Goal: Task Accomplishment & Management: Manage account settings

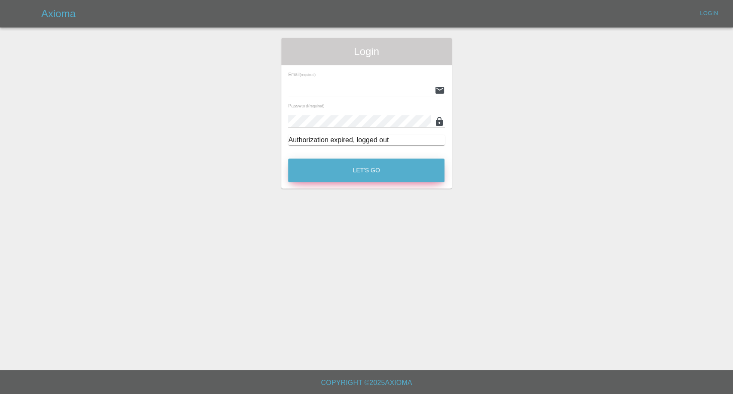
type input "[EMAIL_ADDRESS][DOMAIN_NAME]"
click at [385, 166] on button "Let's Go" at bounding box center [366, 170] width 156 height 24
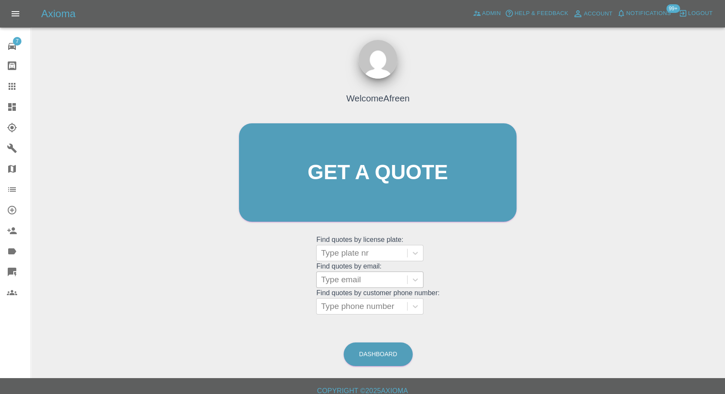
click at [355, 285] on div at bounding box center [362, 279] width 82 height 12
paste input ""[EMAIL_ADDRESS][DOMAIN_NAME]" <undefined>"
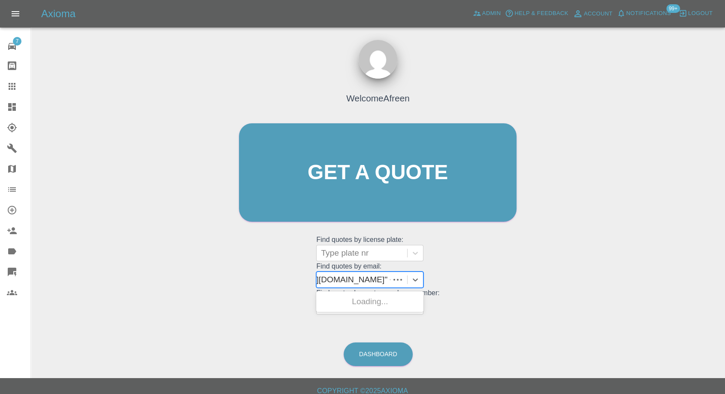
scroll to position [0, 68]
drag, startPoint x: 352, startPoint y: 278, endPoint x: 637, endPoint y: 276, distance: 284.2
click at [624, 283] on div "Welcome Afreen Get a quote Get a quote Find quotes by license plate: Type plate…" at bounding box center [378, 213] width 681 height 308
type input "[EMAIL_ADDRESS][DOMAIN_NAME]"
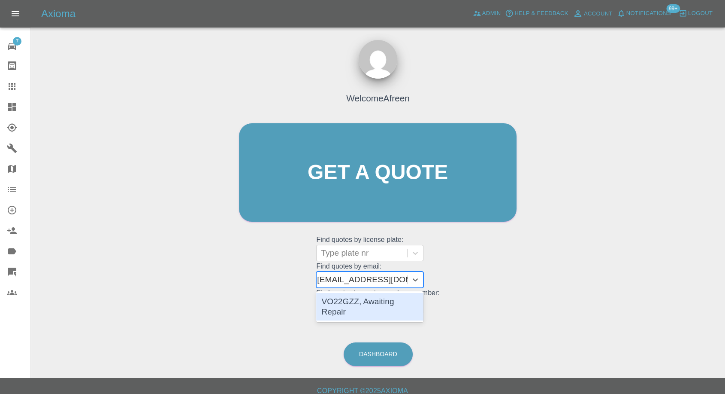
click at [401, 303] on div "VO22GZZ, Awaiting Repair" at bounding box center [369, 306] width 107 height 27
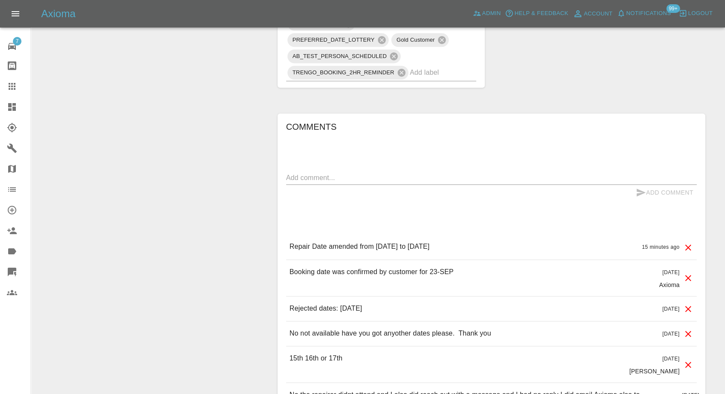
scroll to position [763, 0]
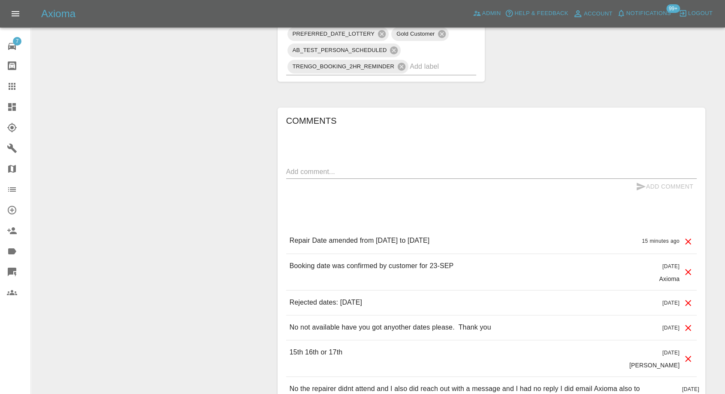
click at [11, 83] on icon at bounding box center [12, 86] width 10 height 10
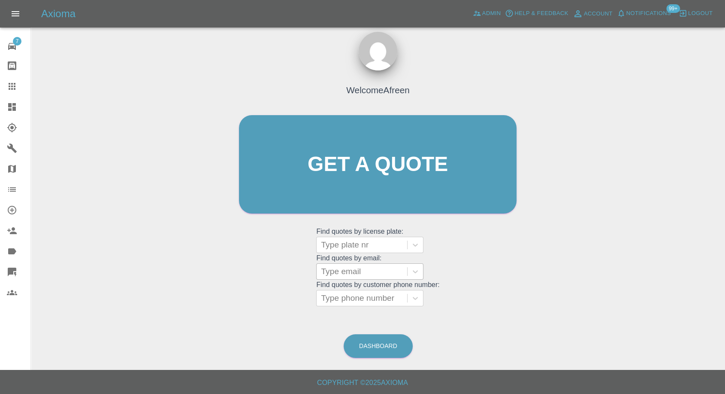
scroll to position [8, 0]
click at [358, 272] on div at bounding box center [362, 272] width 82 height 12
paste input ""[EMAIL_ADDRESS][DOMAIN_NAME]" <undefined>"
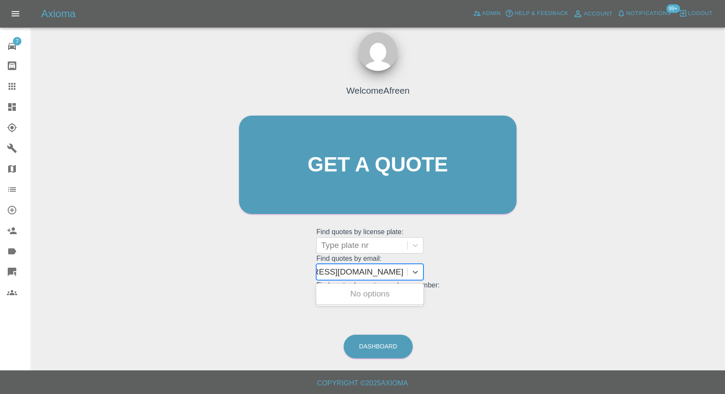
scroll to position [0, 54]
drag, startPoint x: 352, startPoint y: 269, endPoint x: 697, endPoint y: 285, distance: 345.1
click at [695, 286] on div "Welcome Afreen Get a quote Get a quote Find quotes by license plate: Type plate…" at bounding box center [378, 206] width 681 height 308
type input "[EMAIL_ADDRESS][DOMAIN_NAME]"
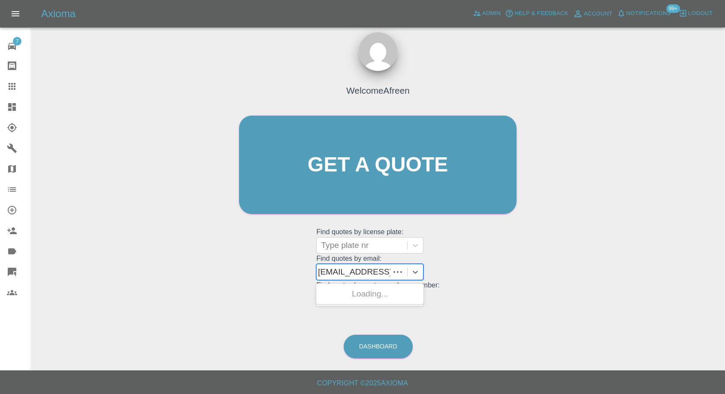
scroll to position [0, 0]
click at [394, 300] on div "LV24XKS, Awaiting Repair" at bounding box center [369, 293] width 107 height 17
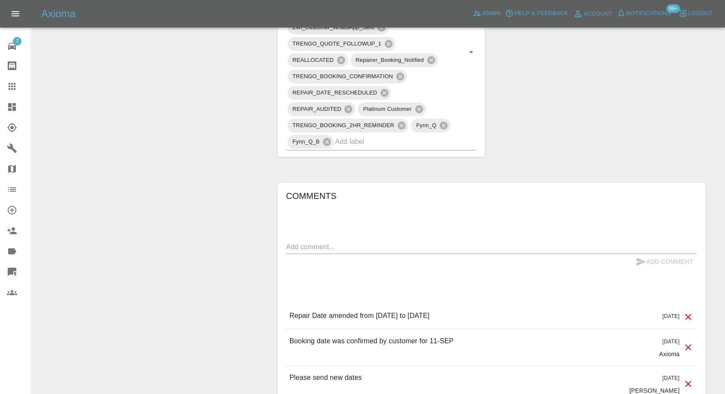
scroll to position [620, 0]
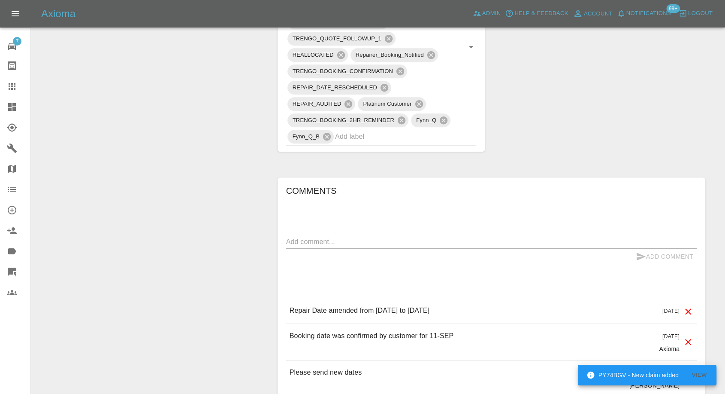
click at [9, 91] on icon at bounding box center [12, 86] width 10 height 10
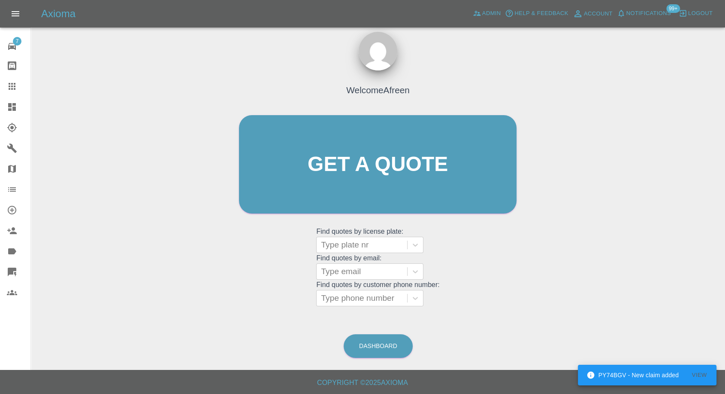
scroll to position [8, 0]
click at [352, 269] on div at bounding box center [362, 272] width 82 height 12
paste input ""[EMAIL_ADDRESS][DOMAIN_NAME]" <undefined>"
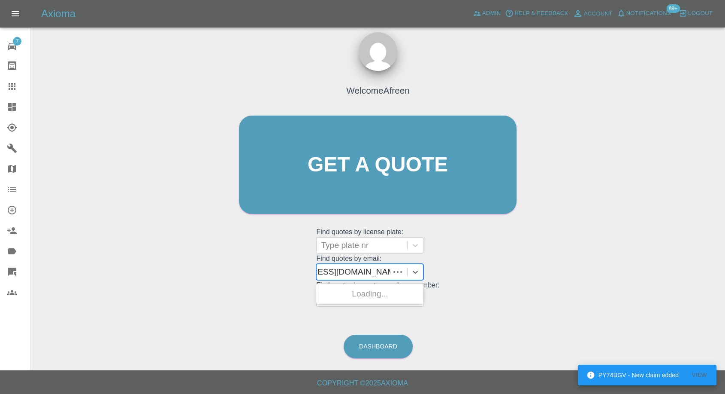
scroll to position [0, 50]
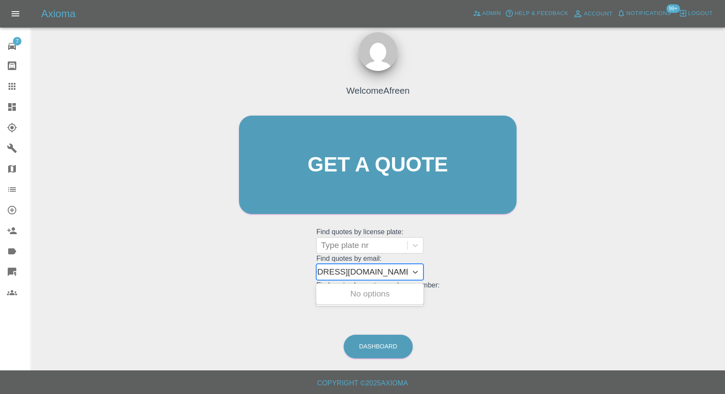
drag, startPoint x: 352, startPoint y: 271, endPoint x: 732, endPoint y: 268, distance: 379.9
click at [725, 268] on html "Axioma Admin Help & Feedback Account Notifications 99+ Logout 7 Repair home Bod…" at bounding box center [362, 193] width 725 height 402
type input "[EMAIL_ADDRESS][DOMAIN_NAME]"
click at [414, 293] on div "NG24YWA, Awaiting Repair" at bounding box center [369, 298] width 107 height 27
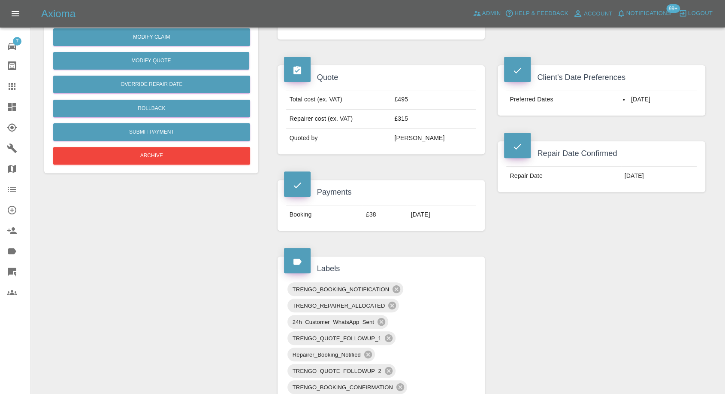
scroll to position [191, 0]
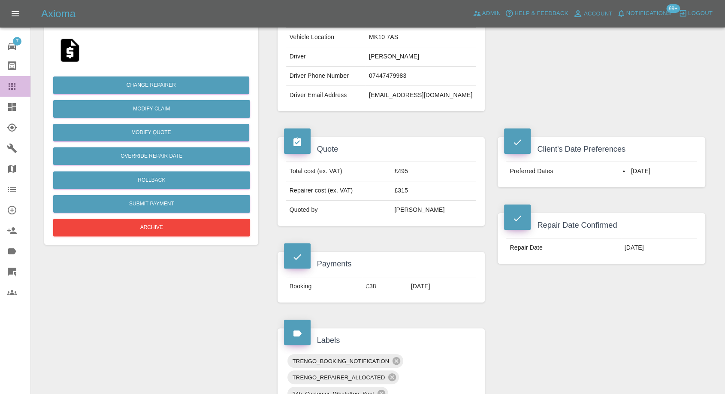
click at [17, 82] on div at bounding box center [19, 86] width 24 height 10
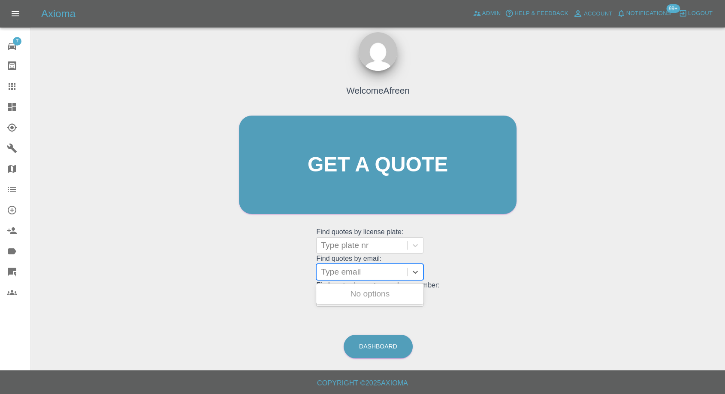
click at [350, 264] on div "Type email" at bounding box center [362, 271] width 91 height 15
paste input ""[EMAIL_ADDRESS][DOMAIN_NAME]" <undefined>"
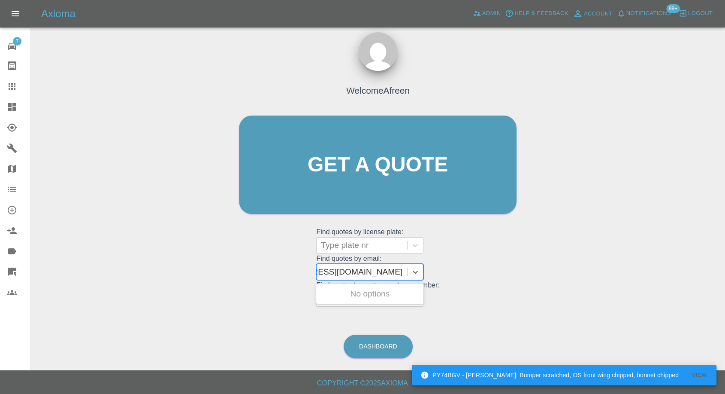
scroll to position [0, 55]
drag, startPoint x: 353, startPoint y: 273, endPoint x: 732, endPoint y: 264, distance: 379.1
click at [725, 264] on html "PY74BGV - [PERSON_NAME]: Bumper scratched, OS front wing chipped, bonnet chippe…" at bounding box center [362, 193] width 725 height 402
type input "[EMAIL_ADDRESS][DOMAIN_NAME]"
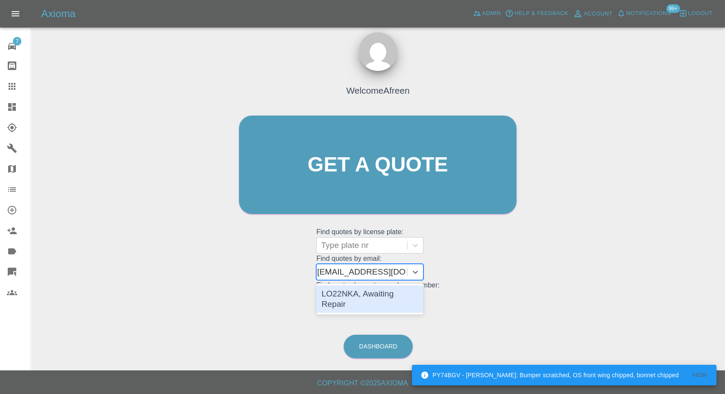
scroll to position [0, 2]
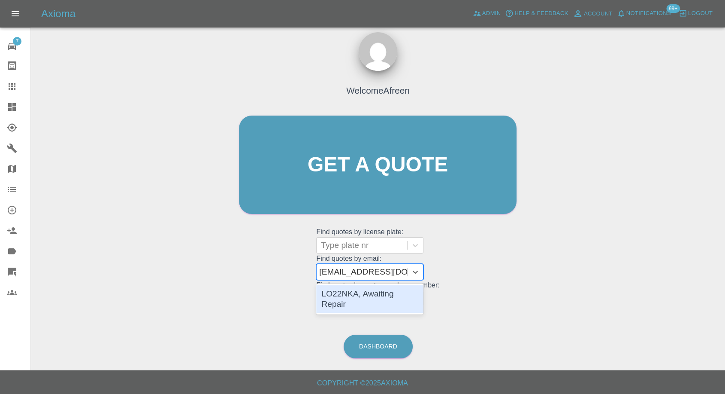
click at [370, 289] on div "LO22NKA, Awaiting Repair" at bounding box center [369, 298] width 107 height 27
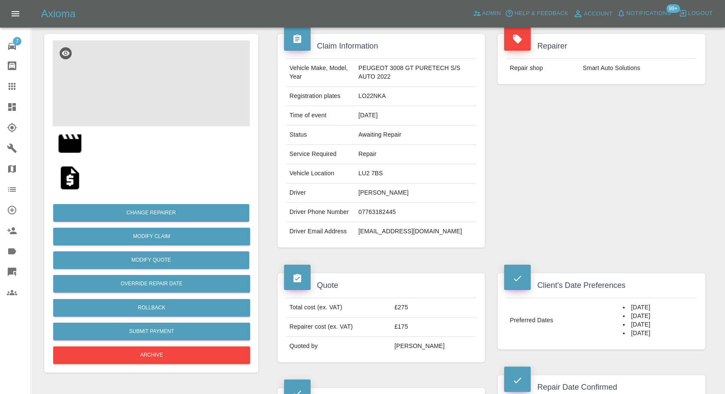
scroll to position [48, 0]
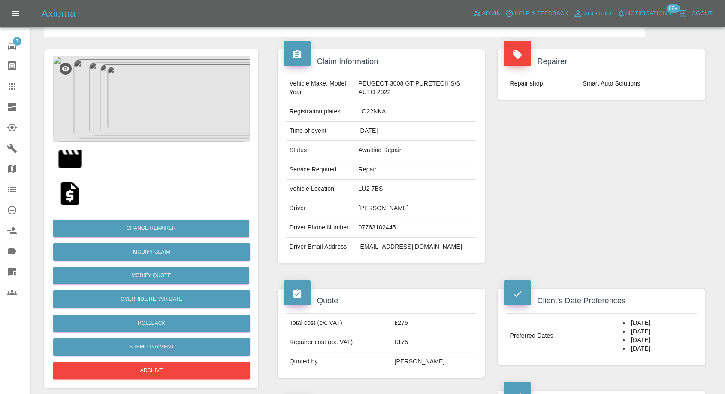
click at [11, 79] on link "Claims" at bounding box center [15, 86] width 30 height 21
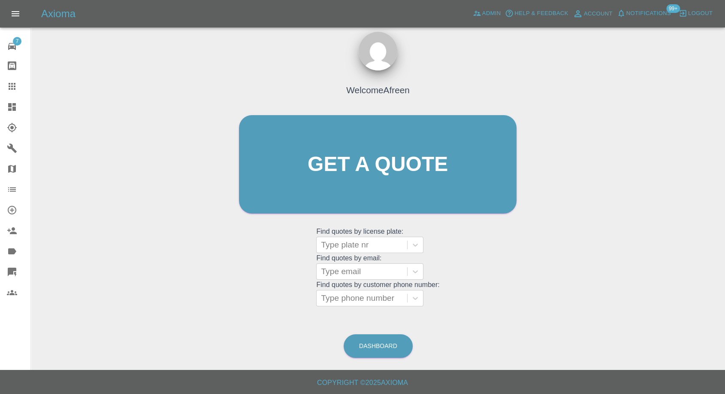
scroll to position [8, 0]
click at [341, 273] on div at bounding box center [362, 272] width 82 height 12
paste input ""[EMAIL_ADDRESS][DOMAIN_NAME]" <undefined>"
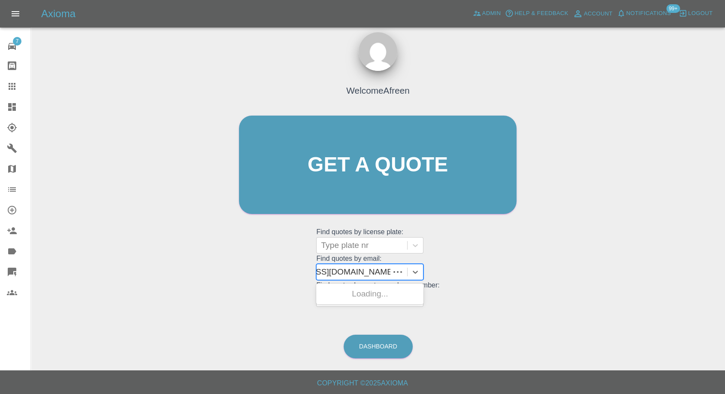
scroll to position [0, 57]
drag, startPoint x: 353, startPoint y: 269, endPoint x: 732, endPoint y: 107, distance: 411.9
click at [725, 284] on html "Axioma Admin Help & Feedback Account Notifications 99+ Logout 7 Repair home Bod…" at bounding box center [362, 193] width 725 height 402
type input "[EMAIL_ADDRESS][DOMAIN_NAME]"
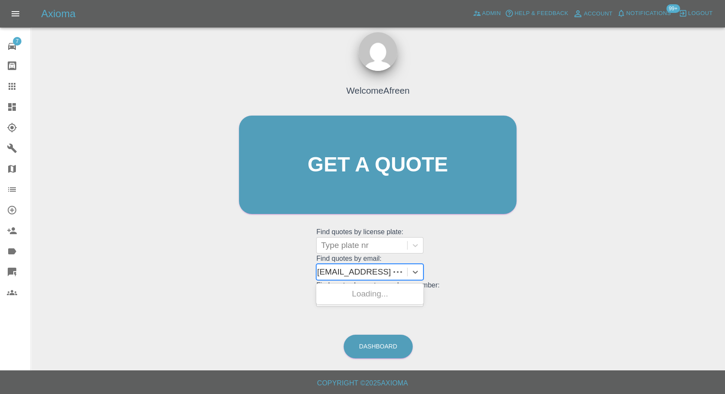
scroll to position [0, 3]
click at [356, 299] on div "SM17VRG, Awaiting Repair" at bounding box center [369, 298] width 107 height 27
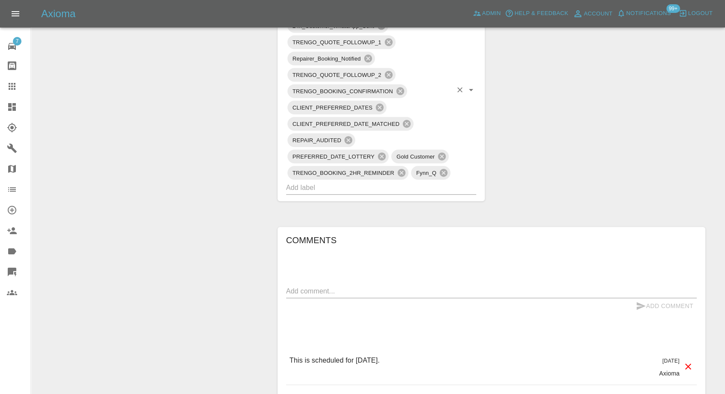
scroll to position [620, 0]
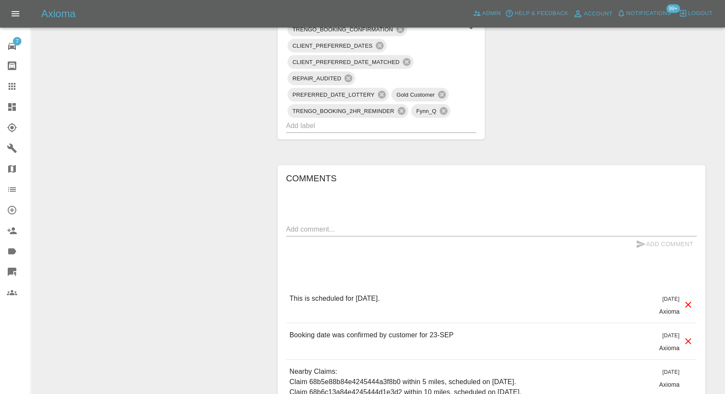
click at [9, 83] on icon at bounding box center [12, 86] width 7 height 7
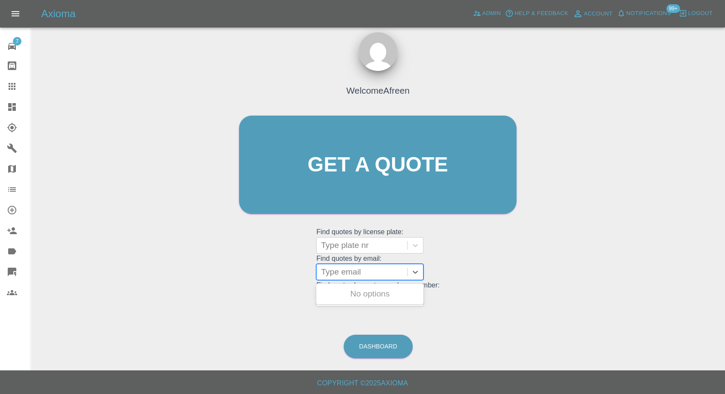
click at [358, 273] on div at bounding box center [362, 272] width 82 height 12
paste input ""[EMAIL_ADDRESS][DOMAIN_NAME]" <undefined>"
drag, startPoint x: 353, startPoint y: 268, endPoint x: 732, endPoint y: 264, distance: 379.0
click at [725, 265] on html "Axioma Admin Help & Feedback Account Notifications 99+ Logout 7 Repair home Bod…" at bounding box center [362, 193] width 725 height 402
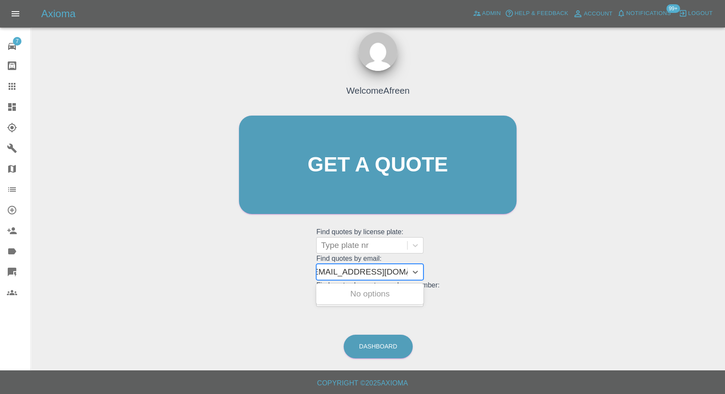
scroll to position [0, 4]
type input "[EMAIL_ADDRESS][DOMAIN_NAME]"
click at [373, 294] on div "[DATE] TKT, Awaiting Repair" at bounding box center [369, 298] width 107 height 27
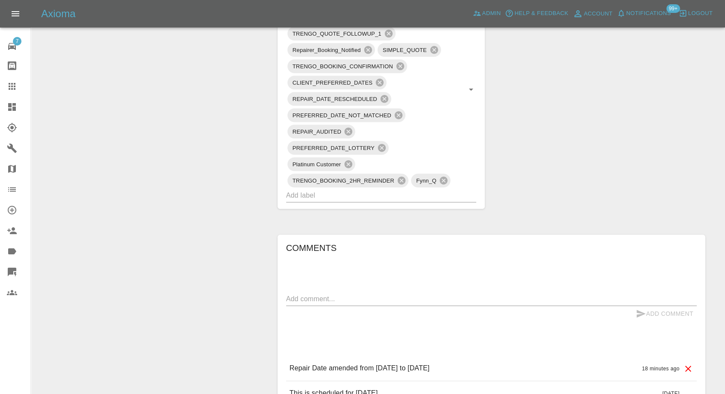
scroll to position [572, 0]
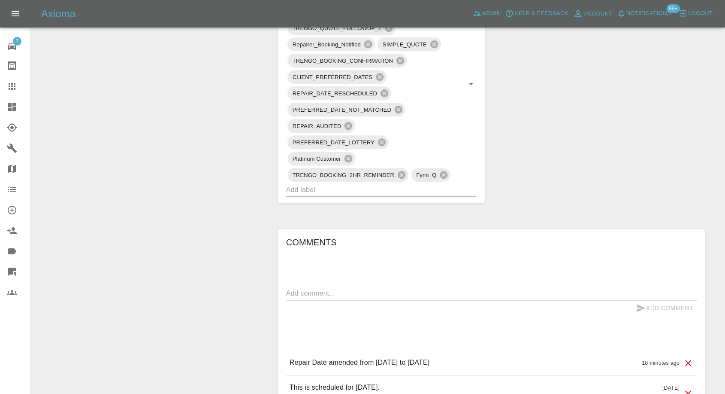
click at [6, 85] on link "Claims" at bounding box center [15, 86] width 30 height 21
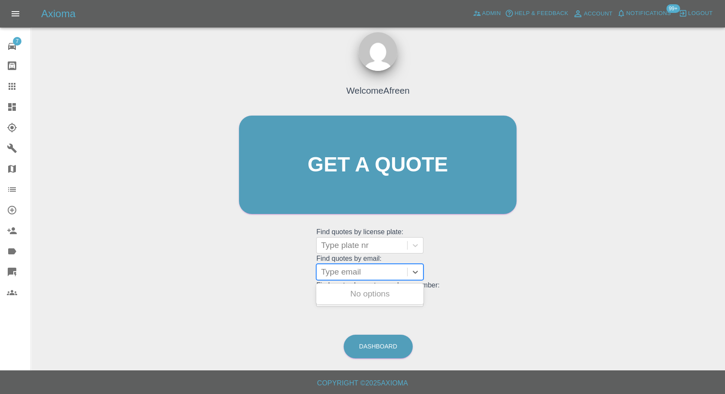
click at [378, 279] on div "Type email" at bounding box center [362, 271] width 91 height 15
paste input ""[PERSON_NAME][EMAIL_ADDRESS][PERSON_NAME][DOMAIN_NAME]" <undefined>"
drag, startPoint x: 353, startPoint y: 272, endPoint x: 732, endPoint y: 168, distance: 393.0
click at [725, 192] on html "Axioma Admin Help & Feedback Account Notifications 99+ Logout 7 Repair home Bod…" at bounding box center [362, 193] width 725 height 402
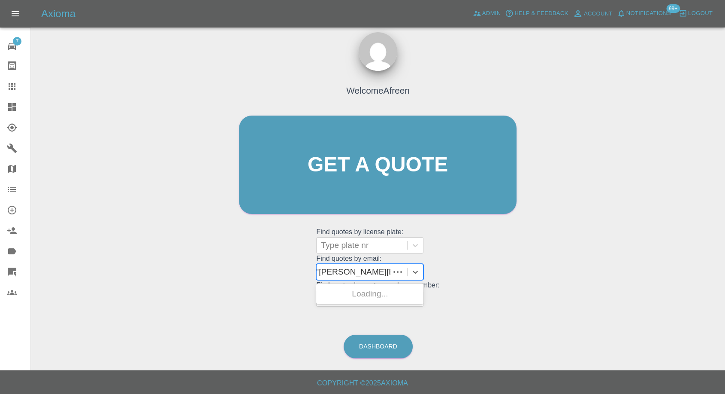
scroll to position [0, 0]
type input "[PERSON_NAME][EMAIL_ADDRESS][PERSON_NAME][DOMAIN_NAME]"
click at [348, 291] on div "GY65 VCW, Awaiting Repair" at bounding box center [369, 298] width 107 height 27
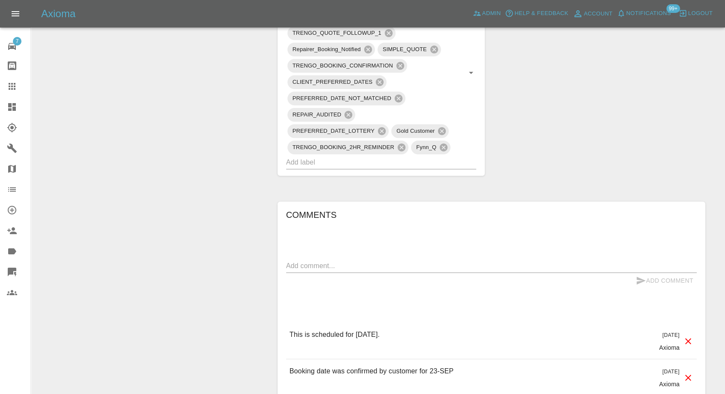
scroll to position [620, 0]
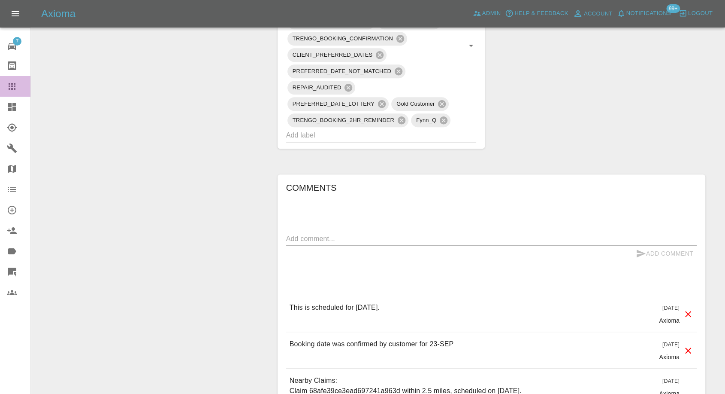
click at [15, 87] on icon at bounding box center [12, 86] width 7 height 7
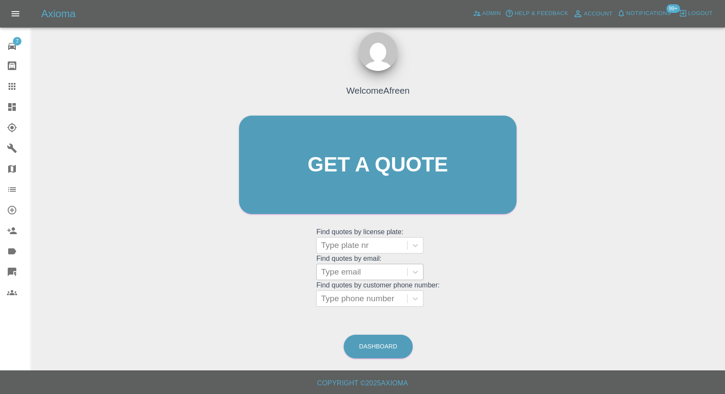
click at [349, 269] on div at bounding box center [362, 272] width 82 height 12
paste input ""[EMAIL_ADDRESS][DOMAIN_NAME]" <undefined>"
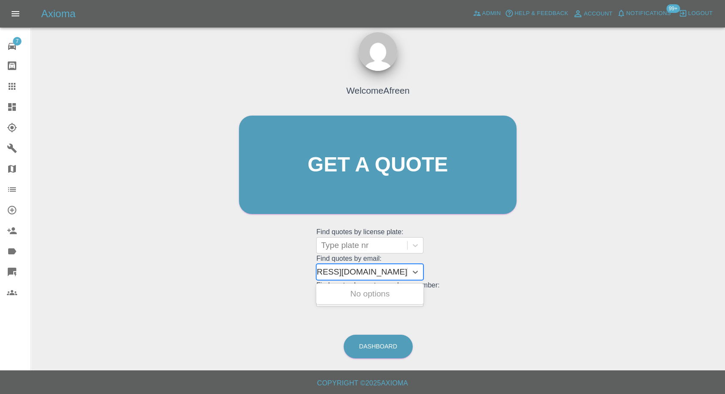
drag, startPoint x: 352, startPoint y: 270, endPoint x: 732, endPoint y: 334, distance: 384.7
click at [725, 334] on html "Axioma Admin Help & Feedback Account Notifications 99+ Logout 7 Repair home Bod…" at bounding box center [362, 193] width 725 height 402
type input "[EMAIL_ADDRESS][DOMAIN_NAME]"
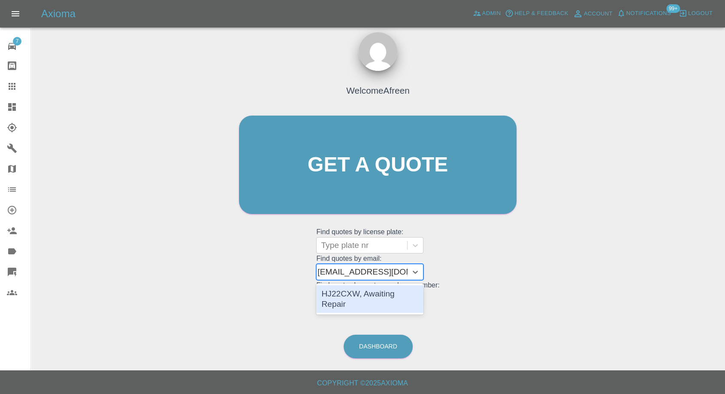
click at [388, 291] on div "HJ22CXW, Awaiting Repair" at bounding box center [369, 298] width 107 height 27
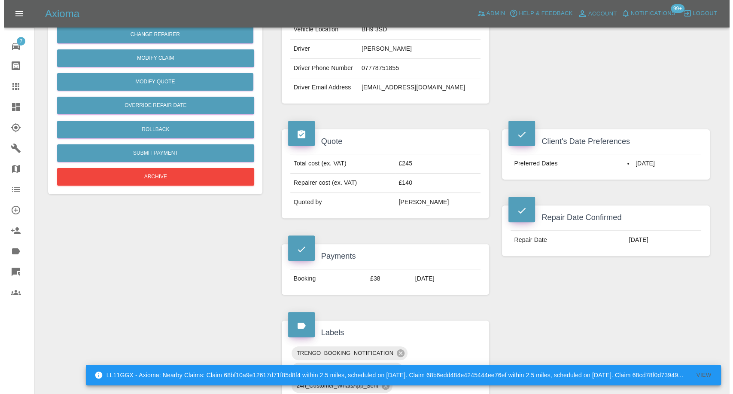
scroll to position [191, 0]
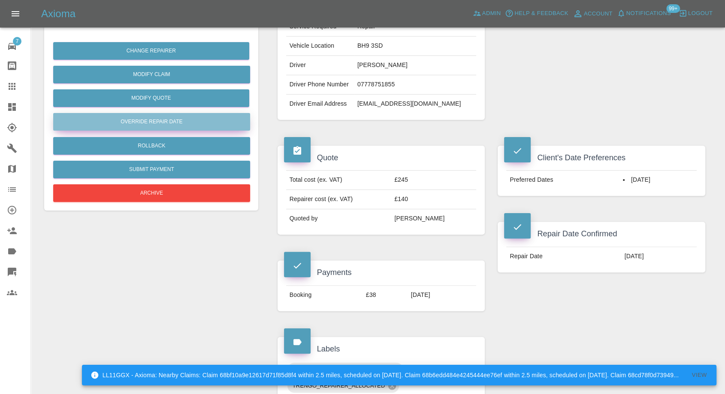
click at [141, 121] on button "Override Repair Date" at bounding box center [151, 122] width 197 height 18
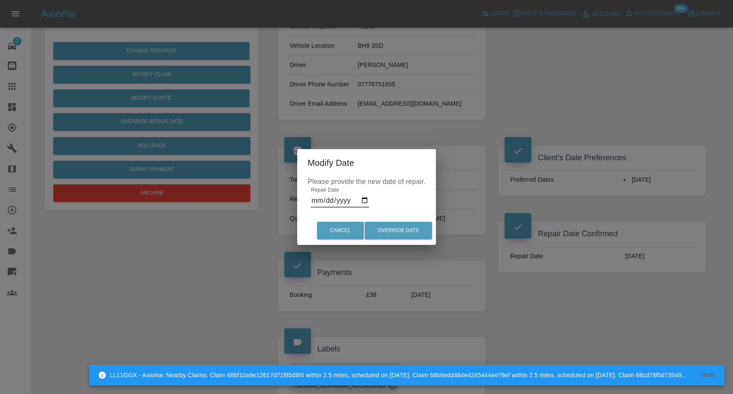
click at [364, 201] on input "[DATE]" at bounding box center [340, 201] width 58 height 14
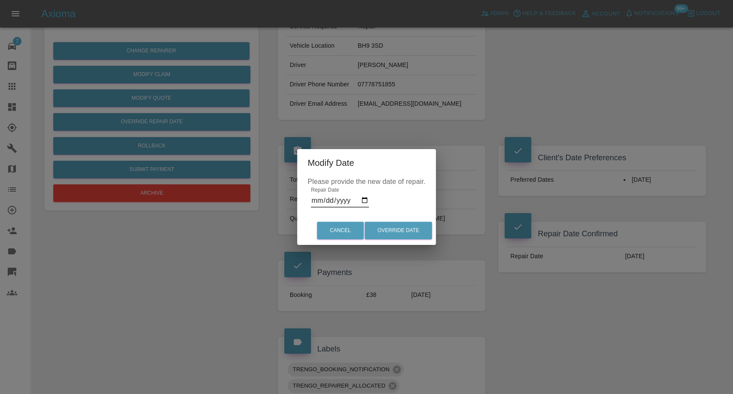
type input "[DATE]"
click at [397, 226] on button "Override Date" at bounding box center [397, 230] width 67 height 18
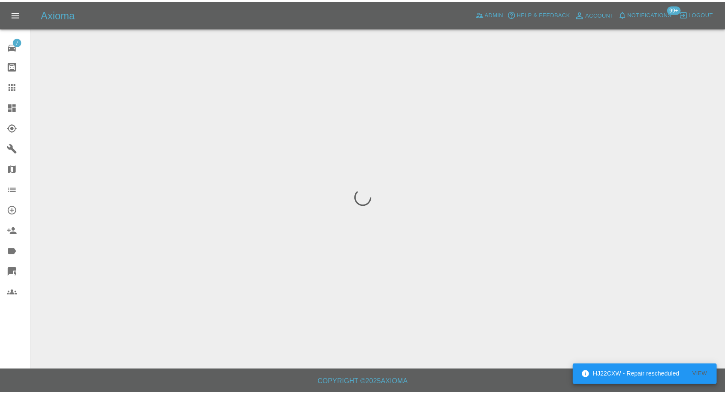
scroll to position [0, 0]
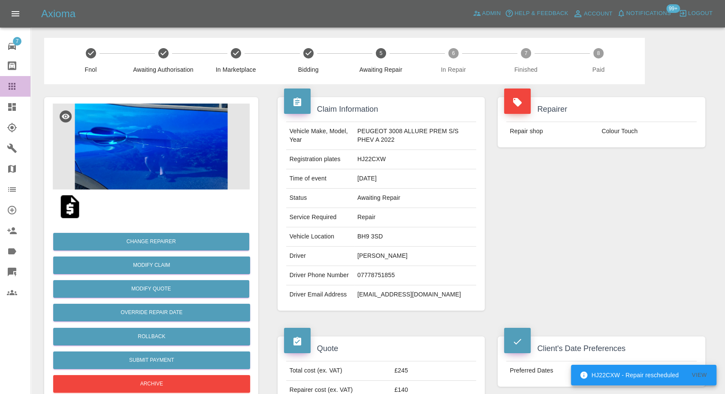
click at [15, 84] on icon at bounding box center [12, 86] width 7 height 7
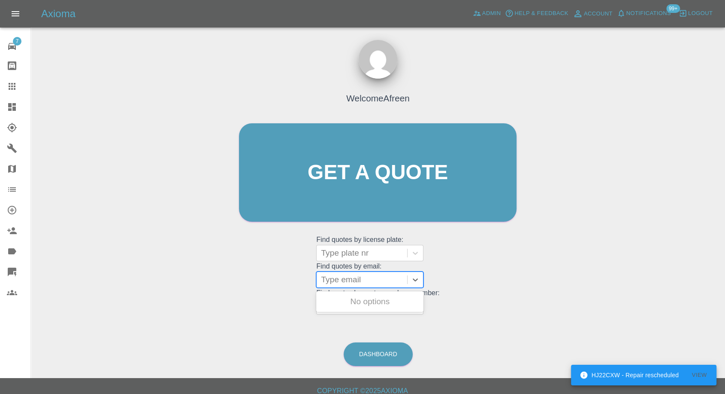
click at [357, 286] on div "Type email" at bounding box center [362, 279] width 91 height 15
paste input ""[EMAIL_ADDRESS][DOMAIN_NAME]" <undefined>"
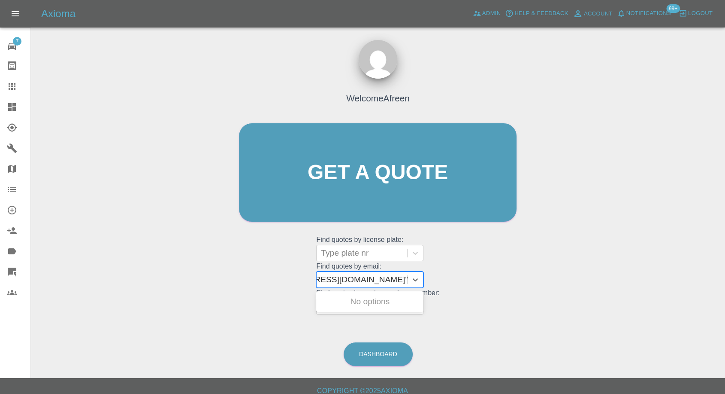
drag, startPoint x: 353, startPoint y: 279, endPoint x: 732, endPoint y: 220, distance: 383.6
click at [725, 249] on html "HJ22CXW - Repair rescheduled View Axioma Admin Help & Feedback Account Notifica…" at bounding box center [362, 201] width 725 height 402
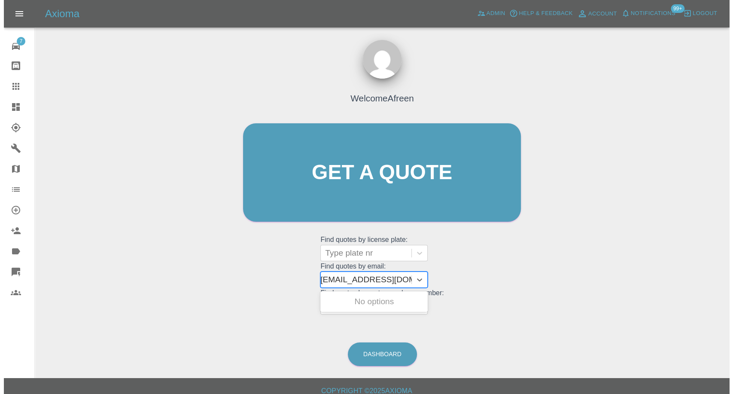
scroll to position [0, 4]
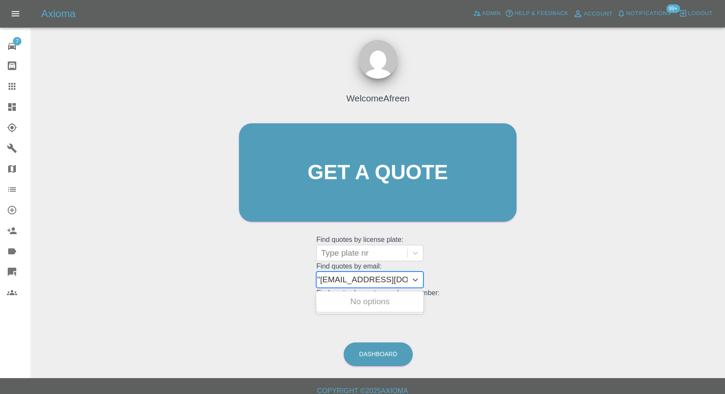
type input "[EMAIL_ADDRESS][DOMAIN_NAME]"
click at [391, 306] on div "AUDI SQ5 MK1, Awaiting Repair" at bounding box center [369, 306] width 107 height 27
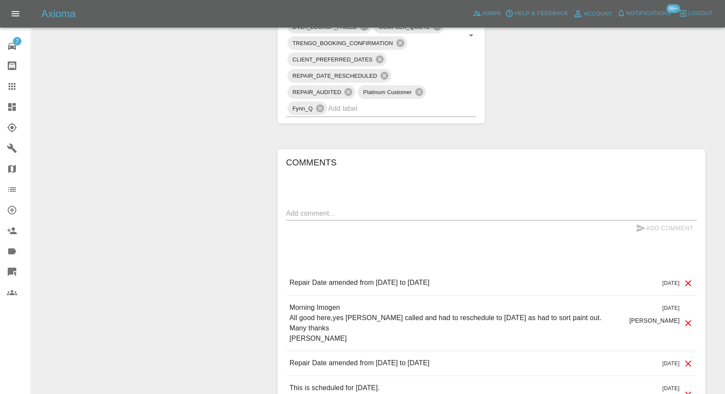
scroll to position [667, 0]
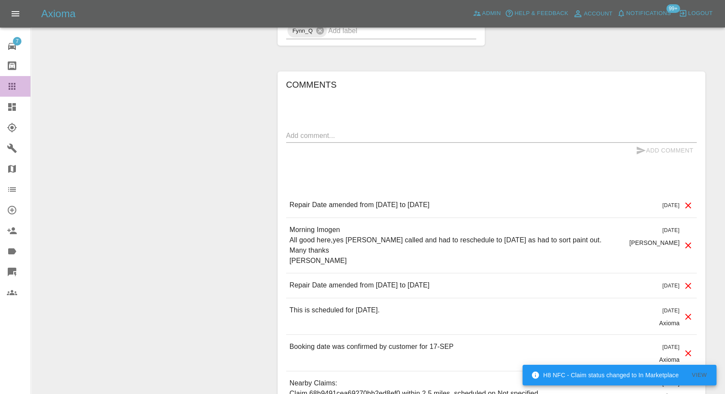
click at [15, 89] on icon at bounding box center [12, 86] width 10 height 10
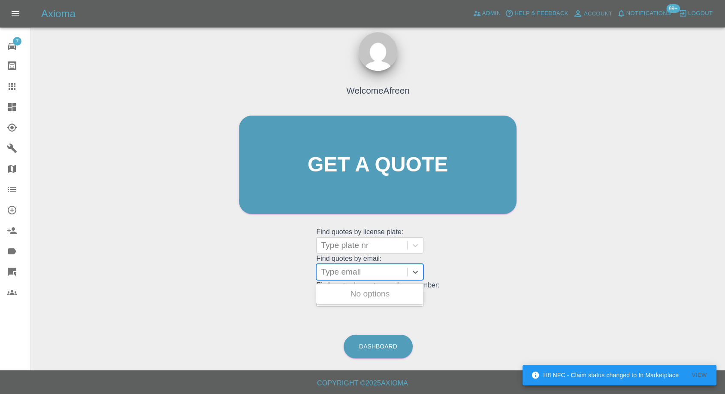
click at [339, 270] on div at bounding box center [362, 272] width 82 height 12
paste input ""[EMAIL_ADDRESS][DOMAIN_NAME]" <undefined>"
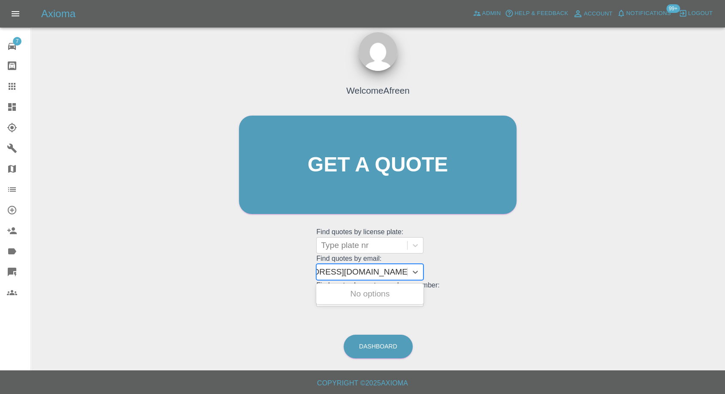
drag, startPoint x: 354, startPoint y: 269, endPoint x: 732, endPoint y: 291, distance: 378.4
click at [725, 291] on html "Axioma Admin Help & Feedback Account Notifications 99+ Logout 7 Repair home Bod…" at bounding box center [362, 193] width 725 height 402
type input "[EMAIL_ADDRESS][DOMAIN_NAME]"
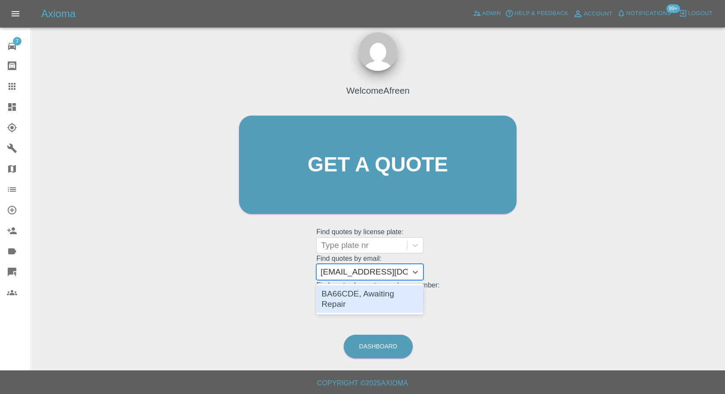
click at [378, 292] on div "BA66CDE, Awaiting Repair" at bounding box center [369, 298] width 107 height 27
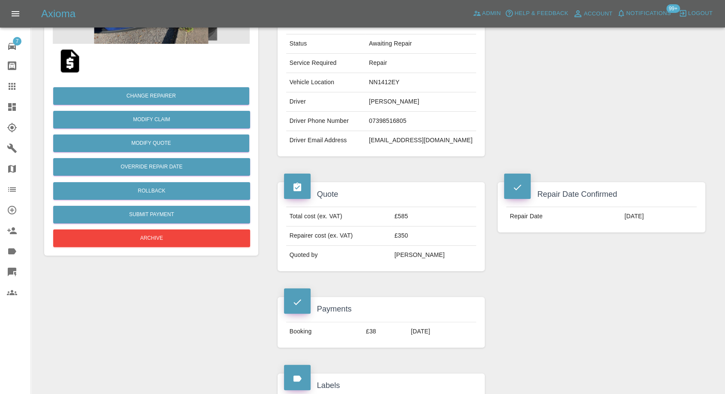
scroll to position [143, 0]
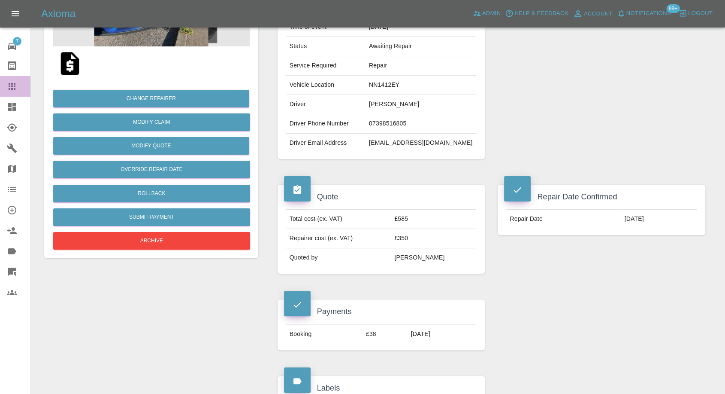
click at [9, 86] on icon at bounding box center [12, 86] width 7 height 7
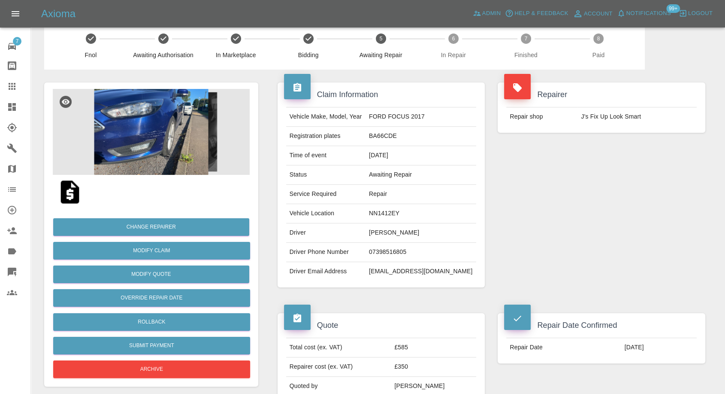
scroll to position [8, 0]
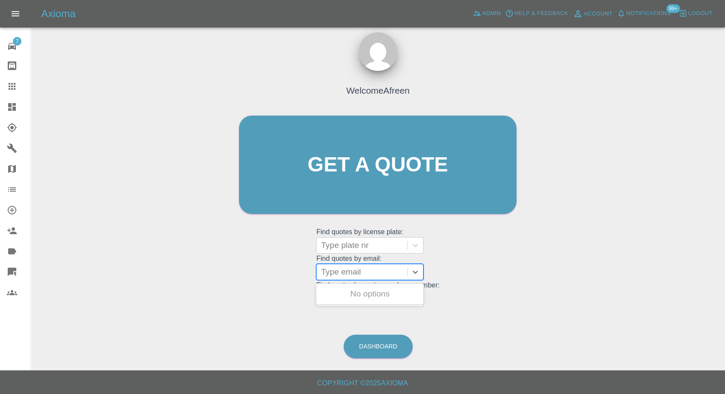
click at [365, 265] on div "Type email" at bounding box center [362, 271] width 91 height 15
paste input ""[EMAIL_ADDRESS][DOMAIN_NAME]" <undefined>"
drag, startPoint x: 355, startPoint y: 267, endPoint x: 645, endPoint y: 251, distance: 291.0
click at [647, 253] on div "Welcome Afreen Get a quote Get a quote Find quotes by license plate: Type plate…" at bounding box center [378, 206] width 681 height 308
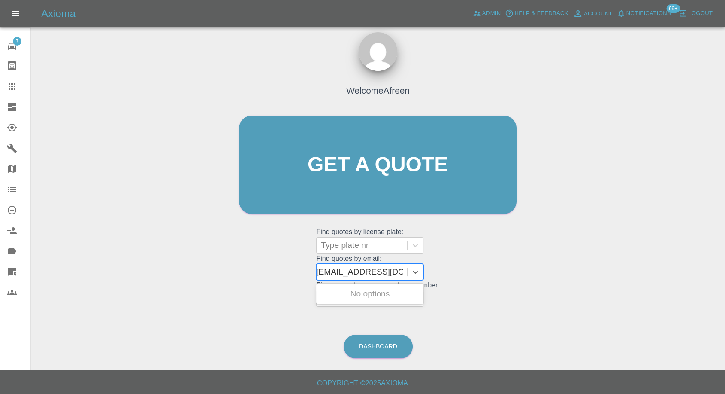
scroll to position [0, 3]
type input "[EMAIL_ADDRESS][DOMAIN_NAME]"
click at [374, 294] on div "OY68 PYV, Awaiting Repair" at bounding box center [369, 298] width 107 height 27
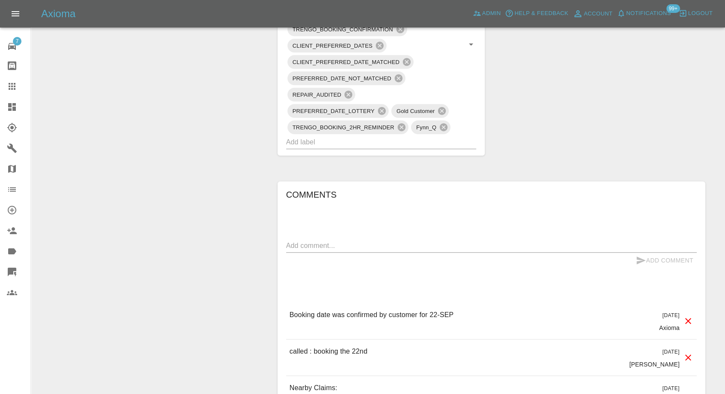
scroll to position [620, 0]
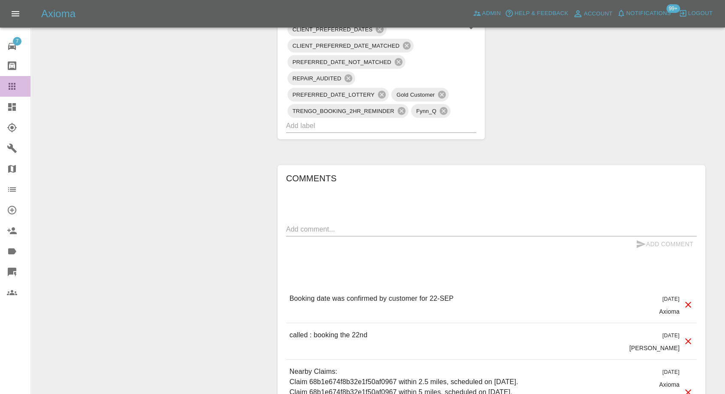
drag, startPoint x: 6, startPoint y: 88, endPoint x: 17, endPoint y: 93, distance: 12.9
click at [6, 88] on link "Claims" at bounding box center [15, 86] width 30 height 21
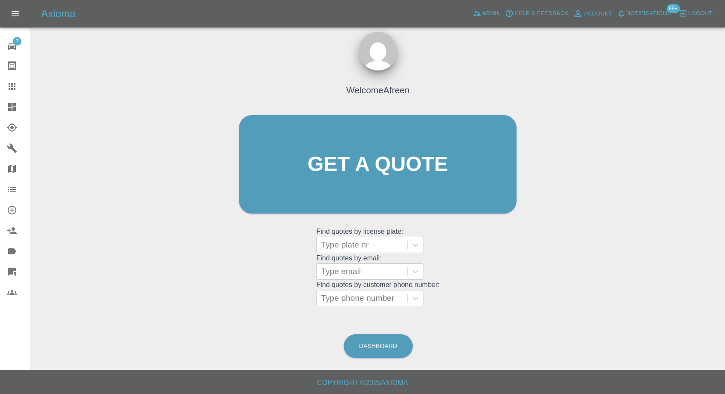
scroll to position [8, 0]
click at [364, 276] on div at bounding box center [362, 272] width 82 height 12
paste input ""[EMAIL_ADDRESS][DOMAIN_NAME]" <undefined>"
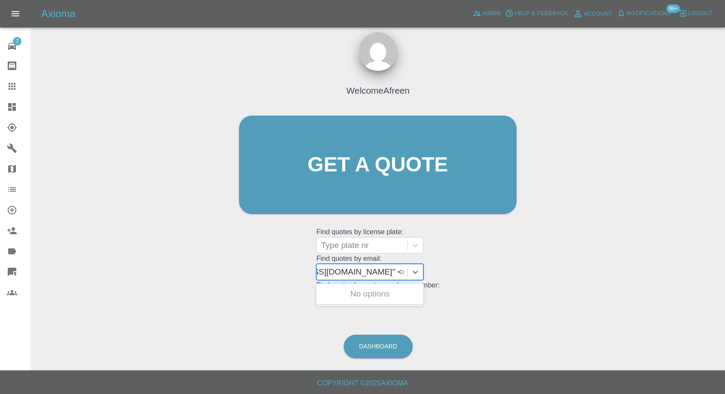
scroll to position [0, 67]
drag, startPoint x: 353, startPoint y: 267, endPoint x: 732, endPoint y: 265, distance: 379.0
click at [725, 265] on html "Axioma Admin Help & Feedback Account Notifications 99+ Logout 7 Repair home Bod…" at bounding box center [362, 193] width 725 height 402
type input "[EMAIL_ADDRESS][DOMAIN_NAME]"
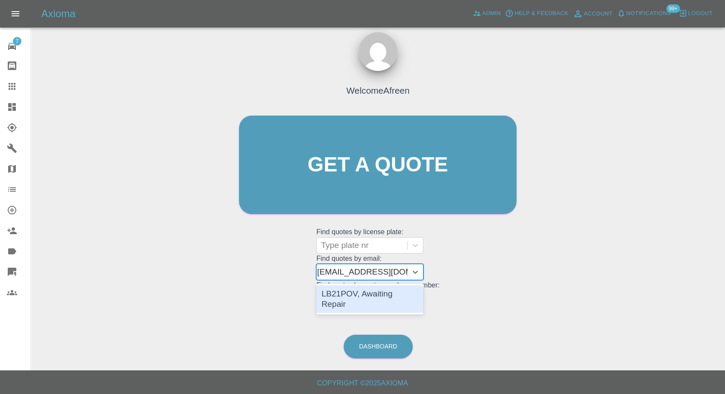
click at [337, 298] on div "LB21POV, Awaiting Repair" at bounding box center [369, 298] width 107 height 27
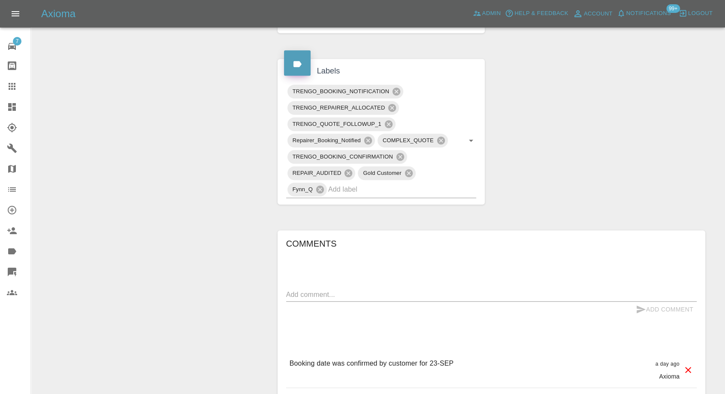
scroll to position [681, 0]
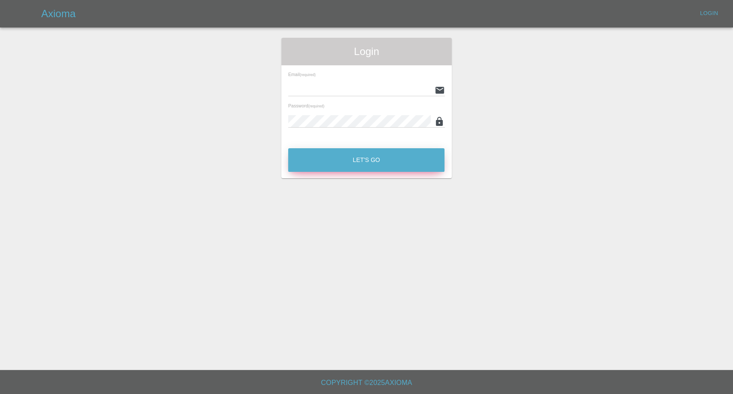
type input "[EMAIL_ADDRESS][DOMAIN_NAME]"
click at [349, 159] on button "Let's Go" at bounding box center [366, 160] width 156 height 24
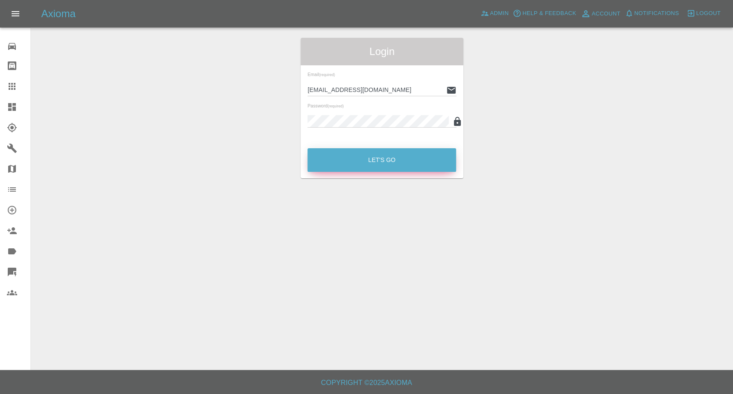
click at [349, 158] on button "Let's Go" at bounding box center [381, 160] width 149 height 24
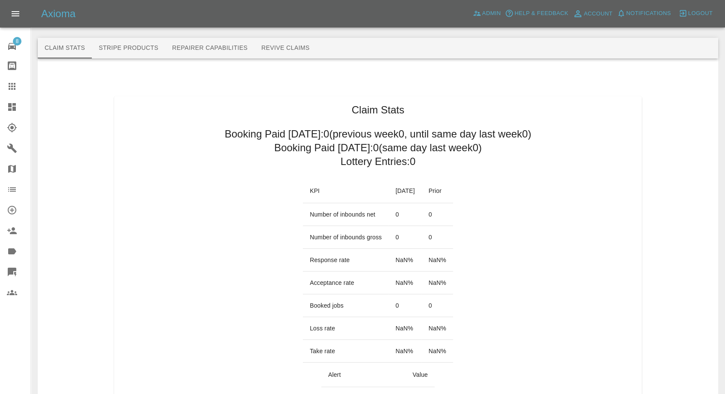
drag, startPoint x: 11, startPoint y: 88, endPoint x: 34, endPoint y: 90, distance: 23.7
click at [11, 88] on icon at bounding box center [12, 86] width 10 height 10
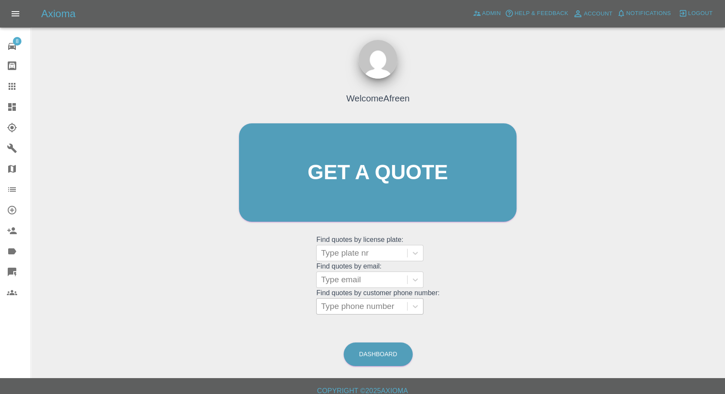
click at [362, 300] on div at bounding box center [362, 306] width 82 height 12
paste input "07981238616"
type input "07981238616"
paste input "07708753822"
type input "07708753822"
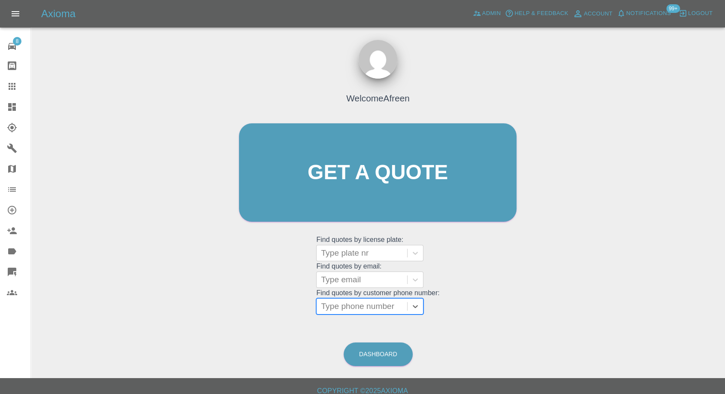
paste input "07854834415"
type input "07854834415"
click at [351, 329] on div "GL22EJX, Awaiting Authorisation" at bounding box center [369, 332] width 107 height 27
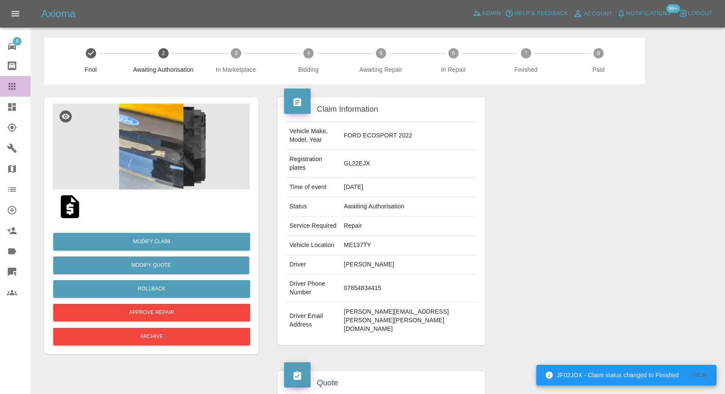
click at [13, 88] on icon at bounding box center [12, 86] width 10 height 10
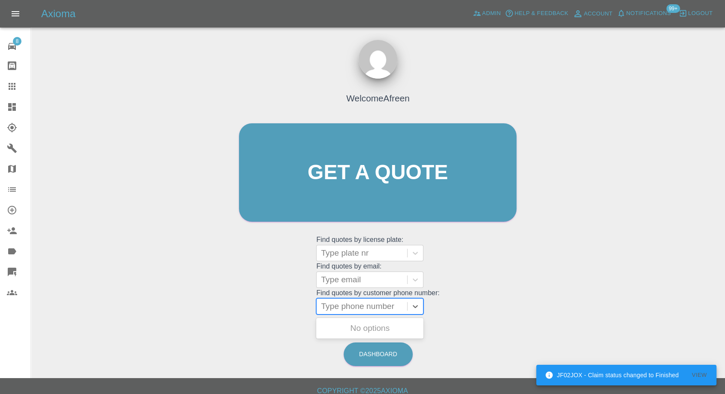
click at [347, 304] on div at bounding box center [362, 306] width 82 height 12
paste input "07534643016"
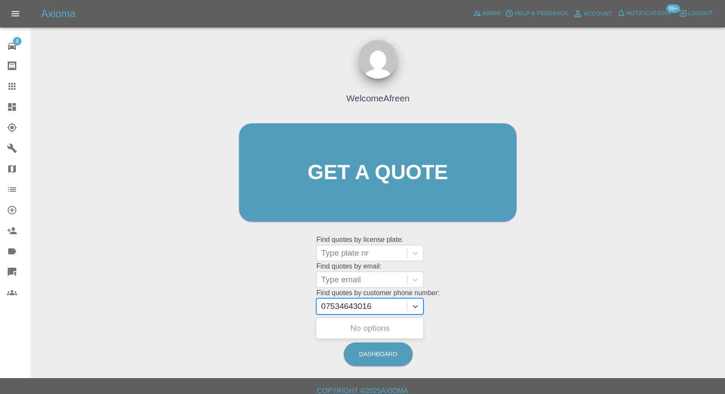
type input "07534643016"
click at [343, 280] on div at bounding box center [362, 279] width 82 height 12
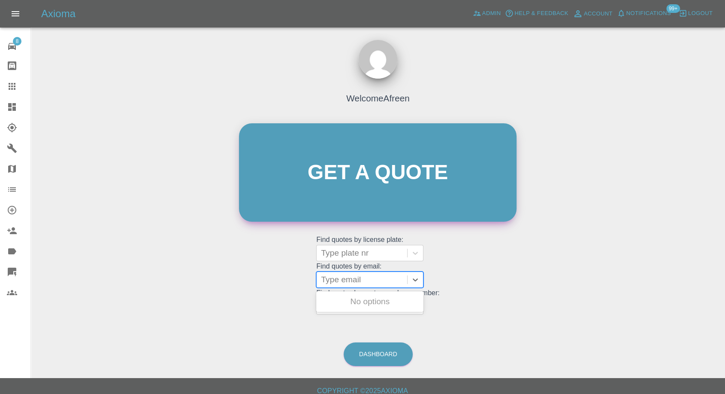
paste input "C.ubaeze@yahoo.com"
type input "C.ubaeze@yahoo.com"
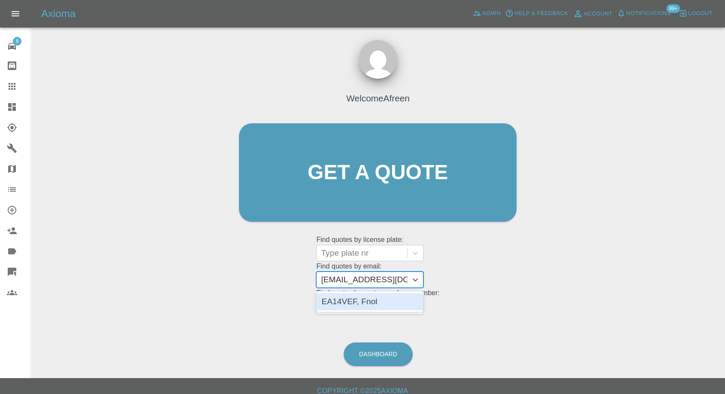
click at [364, 300] on div "EA14VEF, Fnol" at bounding box center [369, 301] width 107 height 17
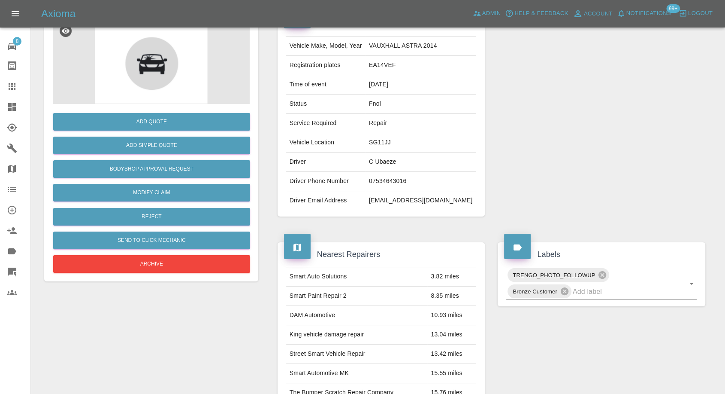
scroll to position [143, 0]
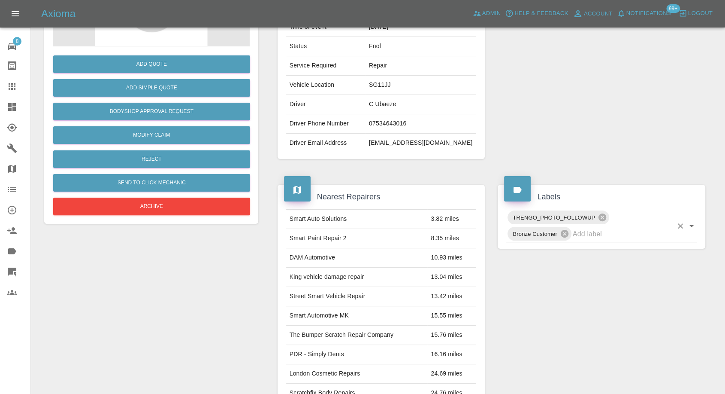
click at [613, 238] on input "text" at bounding box center [623, 233] width 100 height 13
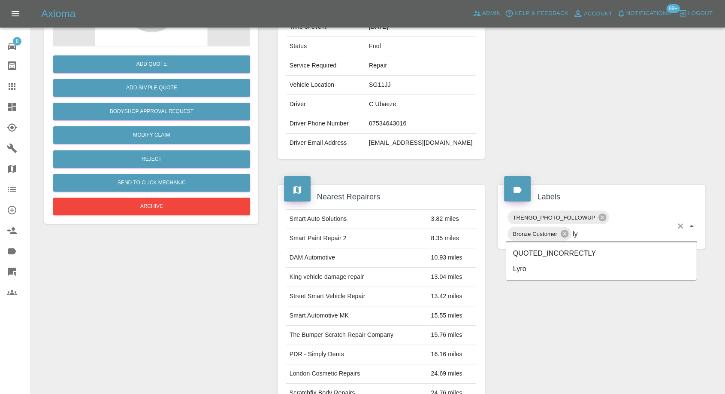
type input "lyr"
click at [559, 253] on li "Lyro" at bounding box center [601, 253] width 191 height 15
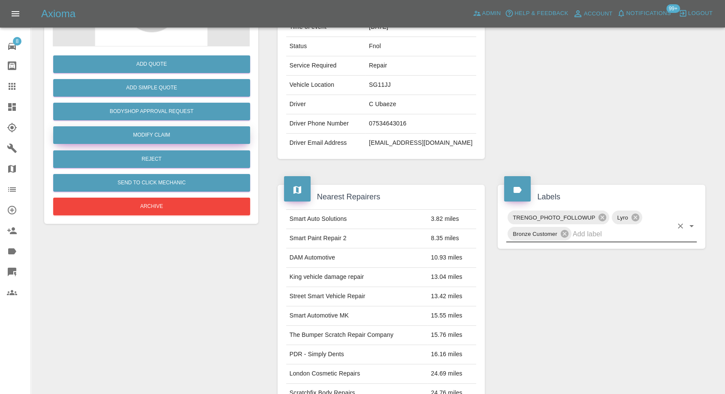
click at [164, 138] on link "Modify Claim" at bounding box center [151, 135] width 197 height 18
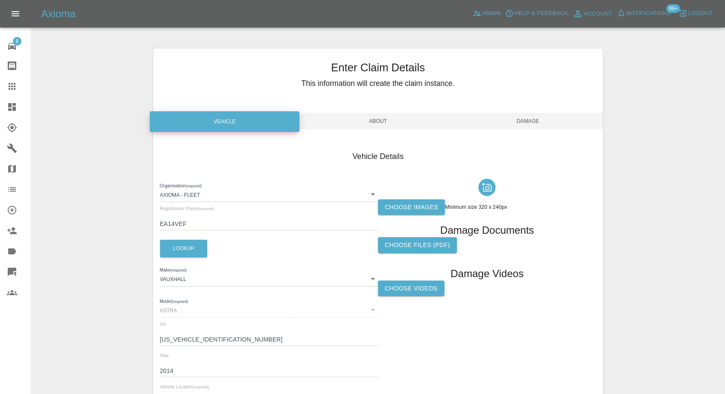
click at [435, 203] on label "Choose images" at bounding box center [411, 207] width 67 height 16
click at [0, 0] on input "Choose images" at bounding box center [0, 0] width 0 height 0
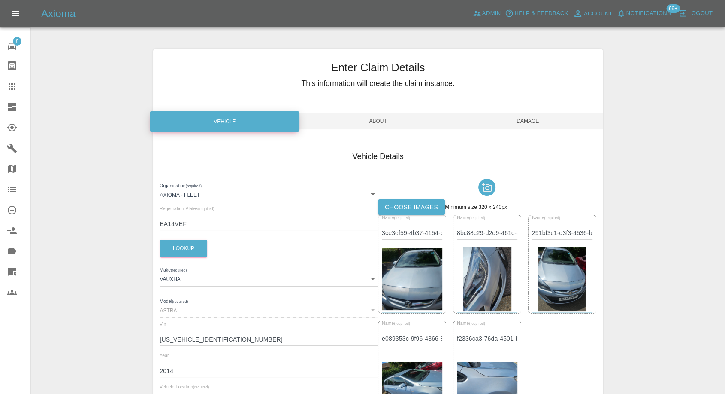
click at [529, 124] on span "Damage" at bounding box center [528, 121] width 150 height 16
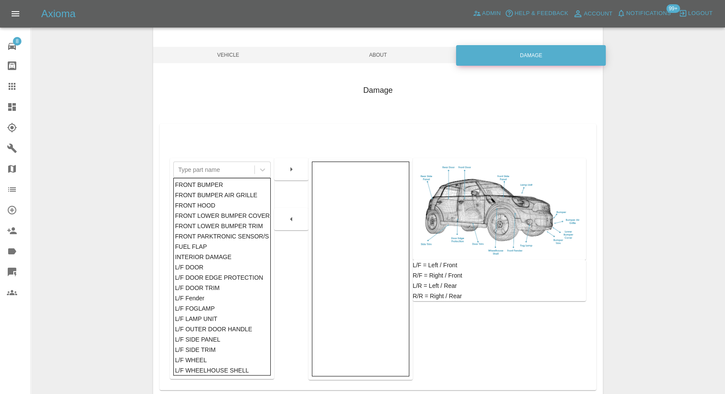
scroll to position [137, 0]
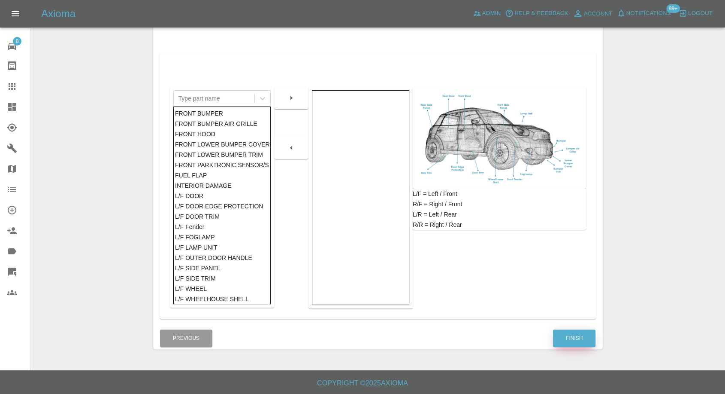
click at [576, 332] on button "Finish" at bounding box center [574, 338] width 42 height 18
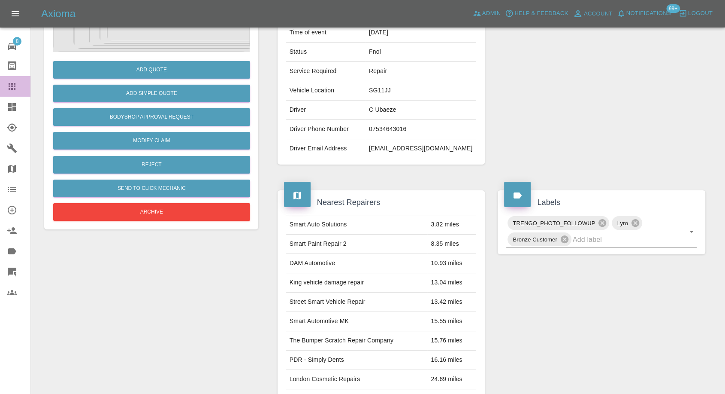
click at [5, 80] on link "Claims" at bounding box center [15, 86] width 30 height 21
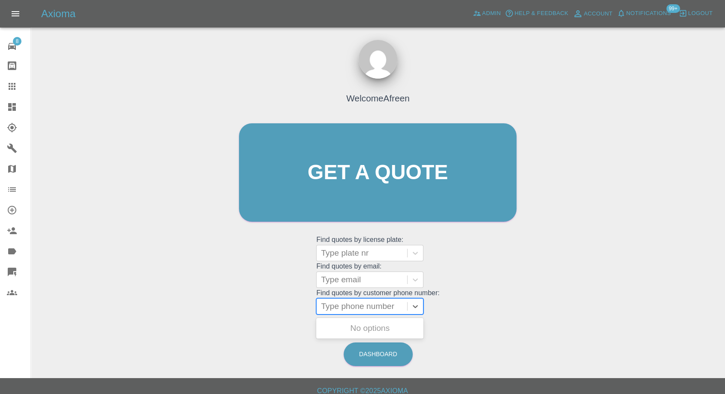
click at [370, 303] on div at bounding box center [362, 306] width 82 height 12
paste input "07396765817"
type input "07396765817"
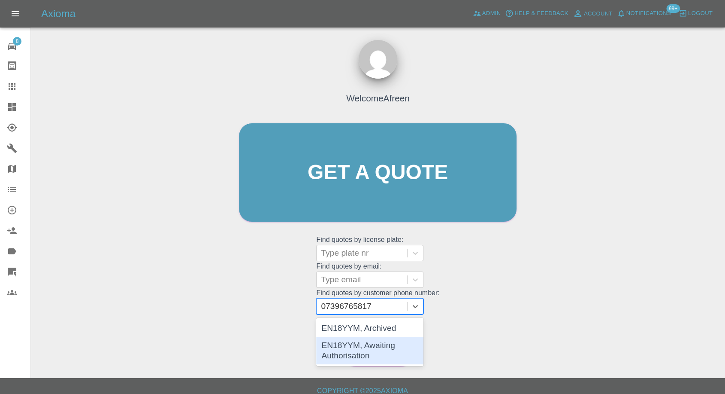
click at [373, 349] on div "EN18YYM, Awaiting Authorisation" at bounding box center [369, 350] width 107 height 27
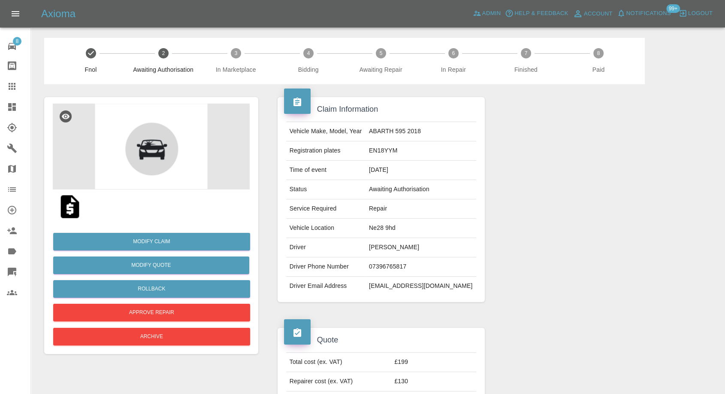
drag, startPoint x: 13, startPoint y: 85, endPoint x: 92, endPoint y: 132, distance: 92.0
click at [13, 85] on icon at bounding box center [12, 86] width 10 height 10
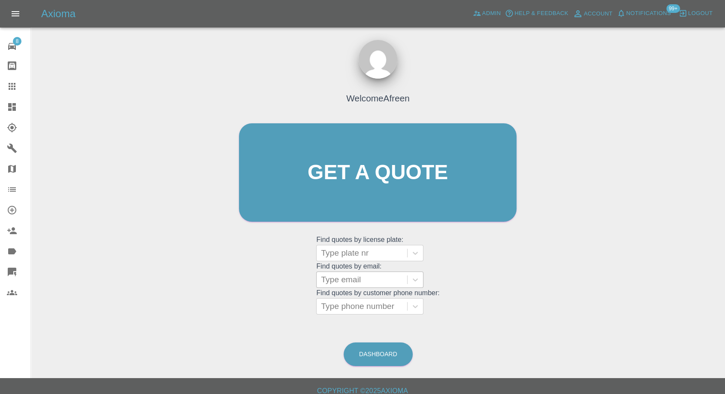
drag, startPoint x: 364, startPoint y: 289, endPoint x: 365, endPoint y: 281, distance: 8.3
click at [364, 289] on grid "Find quotes by customer phone number: Type phone number" at bounding box center [377, 301] width 123 height 25
click at [366, 279] on div at bounding box center [362, 279] width 82 height 12
paste input "paulcollisonthatismyname@gmail.com"
type input "paulcollisonthatismyname@gmail.com"
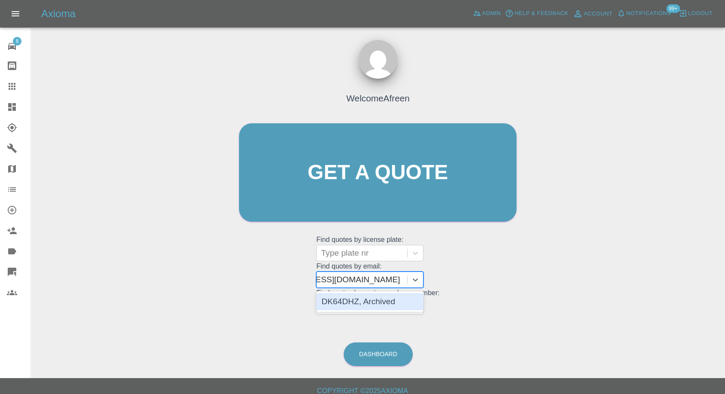
scroll to position [0, 52]
click at [380, 302] on div "DK64DHZ, Archived" at bounding box center [369, 301] width 107 height 17
